Goal: Check status: Check status

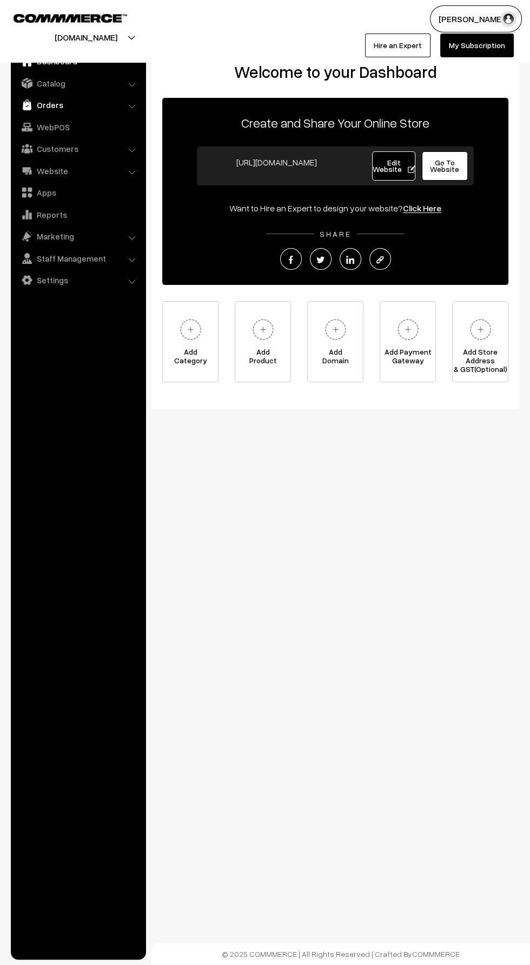
click at [59, 105] on link "Orders" at bounding box center [78, 104] width 129 height 19
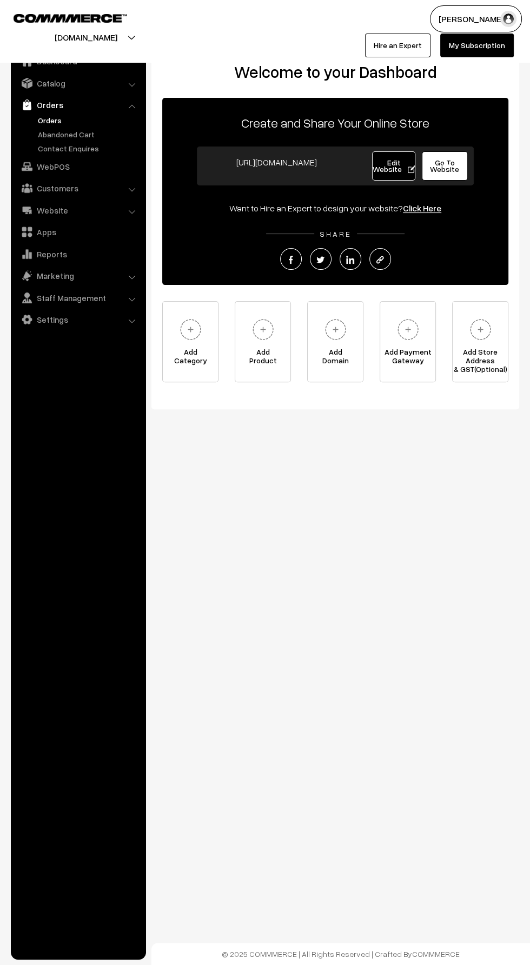
click at [46, 120] on link "Orders" at bounding box center [88, 120] width 107 height 11
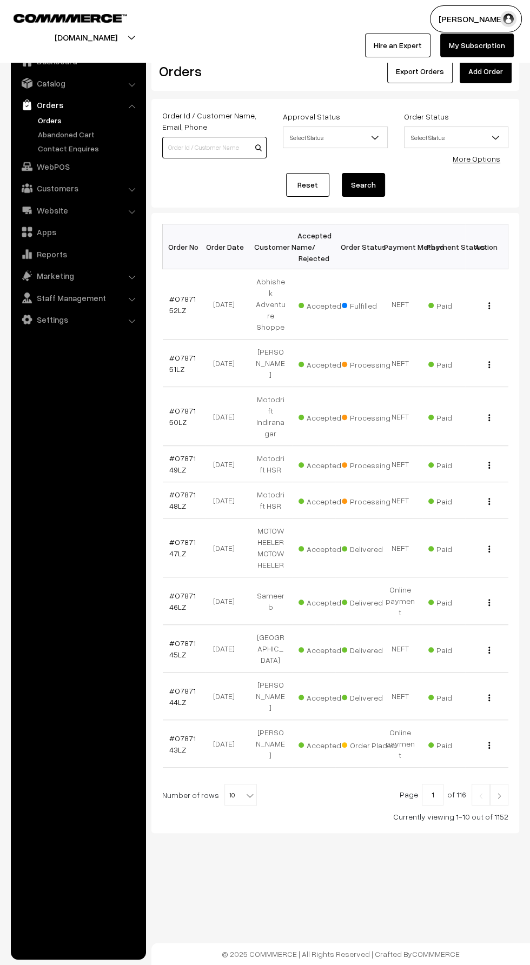
click at [208, 145] on input at bounding box center [214, 148] width 104 height 22
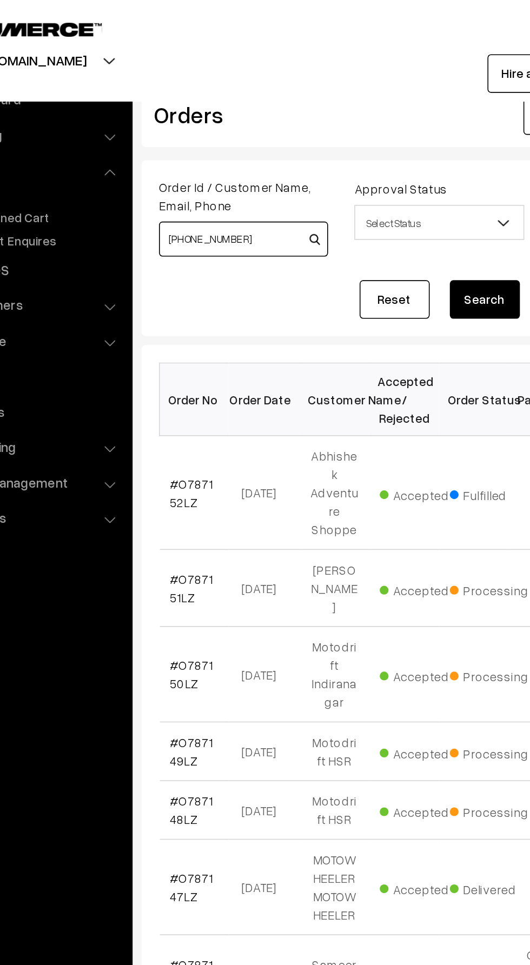
click at [175, 147] on input "[PHONE_NUMBER]" at bounding box center [214, 148] width 104 height 22
click at [197, 149] on input "95904 39090" at bounding box center [214, 148] width 104 height 22
click at [190, 150] on input "95904 39090" at bounding box center [214, 148] width 104 height 22
type input "959049090"
click at [360, 180] on button "Search" at bounding box center [363, 185] width 43 height 24
